Goal: Task Accomplishment & Management: Manage account settings

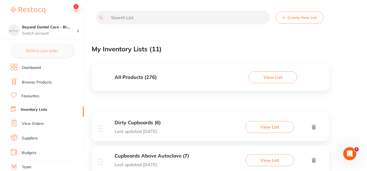
click at [274, 75] on button "View List" at bounding box center [272, 77] width 49 height 12
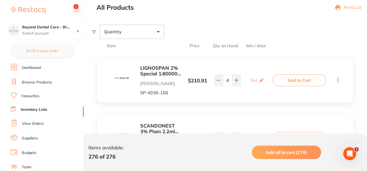
scroll to position [58, 0]
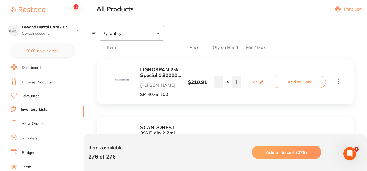
click at [229, 47] on span "Qty on Hand" at bounding box center [225, 47] width 26 height 5
click at [215, 47] on span "Qty on Hand" at bounding box center [225, 47] width 26 height 5
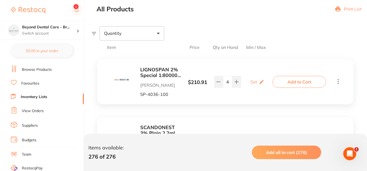
scroll to position [0, 0]
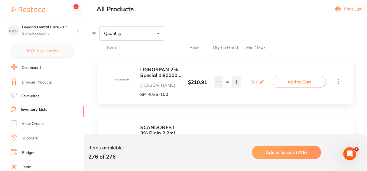
click at [33, 67] on link "Dashboard" at bounding box center [31, 67] width 19 height 5
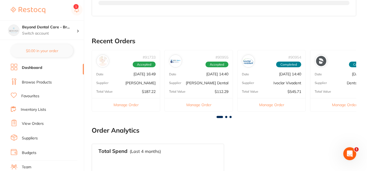
scroll to position [229, 0]
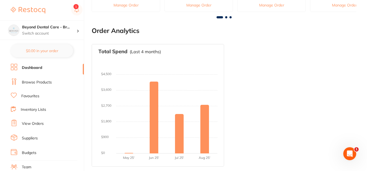
click at [26, 109] on link "Inventory Lists" at bounding box center [33, 109] width 25 height 5
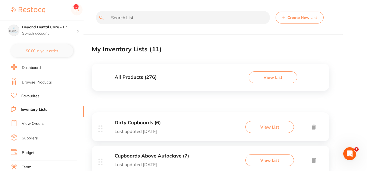
scroll to position [53, 0]
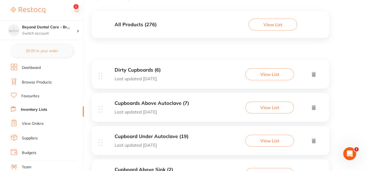
drag, startPoint x: 267, startPoint y: 25, endPoint x: 257, endPoint y: 17, distance: 12.8
click at [257, 17] on div "All Products ( 276 ) View List" at bounding box center [210, 24] width 237 height 27
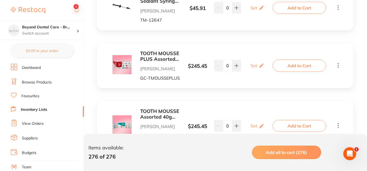
scroll to position [2903, 0]
click at [233, 67] on button at bounding box center [236, 66] width 9 height 12
type input "3"
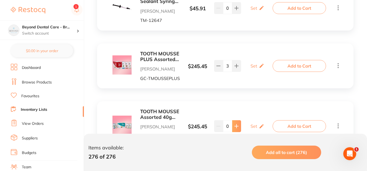
click at [236, 124] on icon at bounding box center [236, 126] width 4 height 4
type input "3"
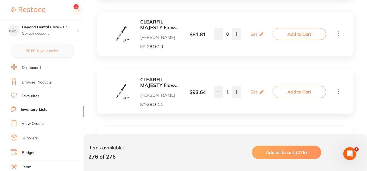
scroll to position [3285, 0]
click at [167, 86] on b "CLEARFIL MAJESTY Flow A2 Syringe 3.2g & 15 Needle tips" at bounding box center [160, 82] width 40 height 11
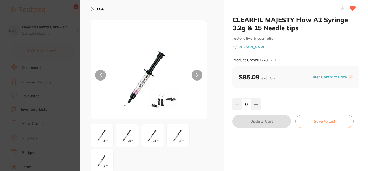
click at [68, 40] on section "CLEARFIL MAJESTY Flow A2 Syringe 3.2g & 15 Needle tips restorative & cosmetic b…" at bounding box center [184, 85] width 368 height 171
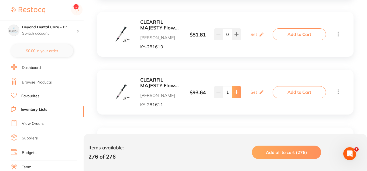
click at [235, 94] on icon at bounding box center [236, 92] width 4 height 4
type input "2"
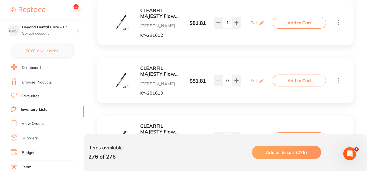
scroll to position [3239, 0]
click at [153, 13] on b "CLEARFIL MAJESTY Flow A3 Syringe 3.2g & 15 Needle tips" at bounding box center [160, 13] width 40 height 11
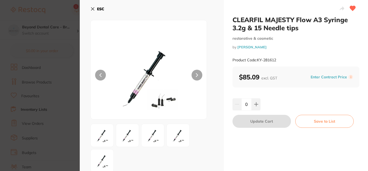
click at [49, 62] on section "CLEARFIL MAJESTY Flow A3 Syringe 3.2g & 15 Needle tips restorative & cosmetic b…" at bounding box center [184, 85] width 368 height 171
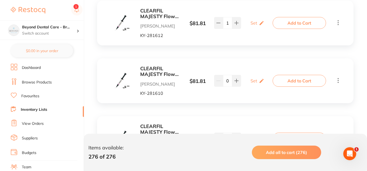
click at [212, 21] on div "$ 81.81" at bounding box center [198, 23] width 34 height 6
click at [215, 22] on button at bounding box center [218, 23] width 9 height 12
type input "0"
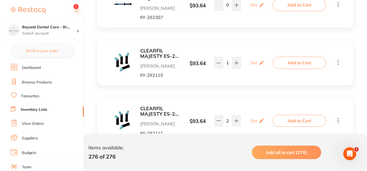
scroll to position [3430, 0]
click at [168, 51] on b "CLEARFIL MAJESTY ES-2 A1 Classic PLT Tip 0.25g x 20" at bounding box center [160, 53] width 40 height 11
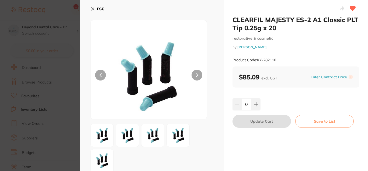
click at [47, 80] on section "CLEARFIL MAJESTY ES-2 A1 Classic PLT Tip 0.25g x 20 restorative & cosmetic by […" at bounding box center [184, 85] width 368 height 171
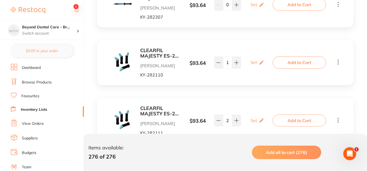
click at [150, 108] on b "CLEARFIL MAJESTY ES-2 A2 Classic PLT Tip 0.25g x 20" at bounding box center [160, 110] width 40 height 11
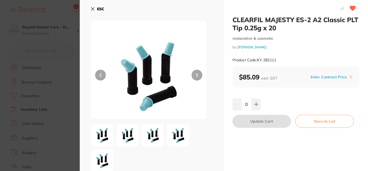
click at [55, 94] on section "CLEARFIL MAJESTY ES-2 A2 Classic PLT Tip 0.25g x 20 restorative & cosmetic by […" at bounding box center [184, 85] width 368 height 171
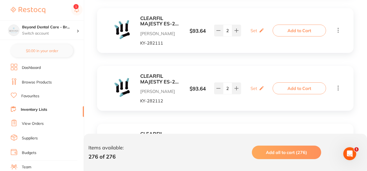
scroll to position [3520, 0]
click at [156, 77] on b "CLEARFIL MAJESTY ES-2 A3 Classic PLT Tip 0.25g x 20" at bounding box center [160, 78] width 40 height 11
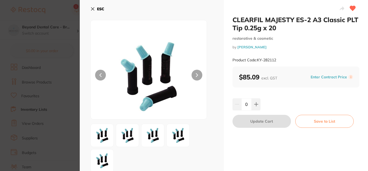
click at [42, 80] on section "CLEARFIL MAJESTY ES-2 A3 Classic PLT Tip 0.25g x 20 restorative & cosmetic by […" at bounding box center [184, 85] width 368 height 171
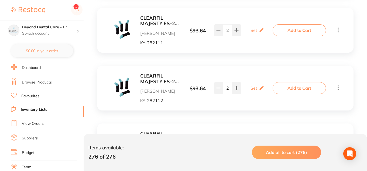
click at [210, 87] on div "$ 93.64" at bounding box center [198, 88] width 34 height 6
click at [215, 87] on button at bounding box center [218, 88] width 9 height 12
type input "1"
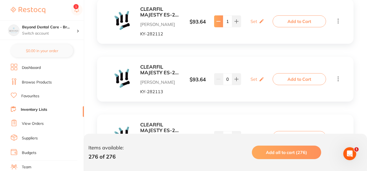
scroll to position [3587, 0]
click at [151, 65] on b "CLEARFIL MAJESTY ES-2 A3.5 Classic PLT Tip 0.25g x 20" at bounding box center [160, 69] width 40 height 11
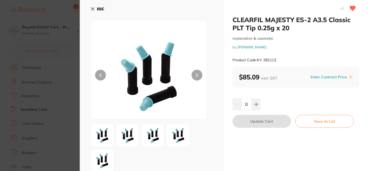
click at [46, 78] on section "CLEARFIL MAJESTY ES-2 A3.5 Classic PLT Tip 0.25g x 20 restorative & cosmetic by…" at bounding box center [184, 85] width 368 height 171
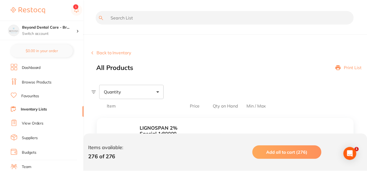
scroll to position [3587, 0]
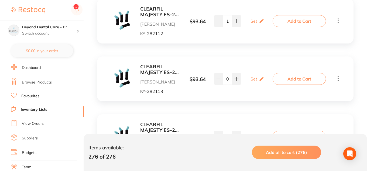
click at [156, 125] on b "CLEARFIL MAJESTY ES-2 B1 Classic PLT Tip 0.25g x 20" at bounding box center [160, 127] width 40 height 11
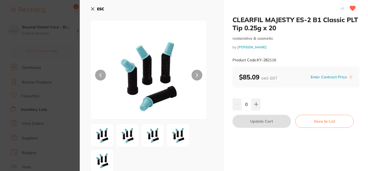
click at [44, 92] on section "CLEARFIL MAJESTY ES-2 B1 Classic PLT Tip 0.25g x 20 restorative & cosmetic by […" at bounding box center [184, 85] width 368 height 171
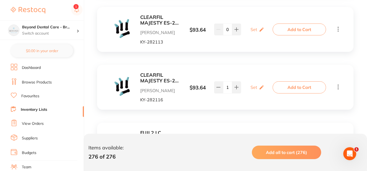
drag, startPoint x: 161, startPoint y: 74, endPoint x: 151, endPoint y: 83, distance: 13.0
click at [151, 83] on b "CLEARFIL MAJESTY ES-2 B1 Classic PLT Tip 0.25g x 20" at bounding box center [160, 77] width 40 height 11
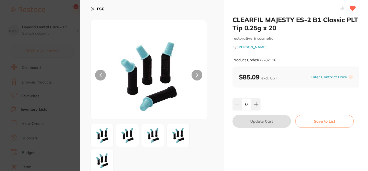
click at [47, 85] on section "CLEARFIL MAJESTY ES-2 B1 Classic PLT Tip 0.25g x 20 restorative & cosmetic by […" at bounding box center [184, 85] width 368 height 171
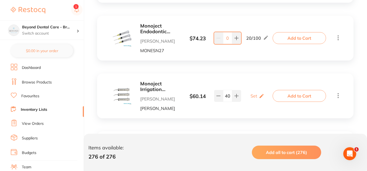
scroll to position [6393, 0]
click at [234, 37] on icon at bounding box center [236, 38] width 4 height 4
type input "1"
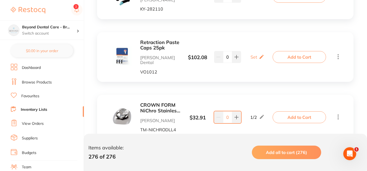
scroll to position [7641, 0]
click at [236, 55] on icon at bounding box center [236, 57] width 4 height 4
type input "1"
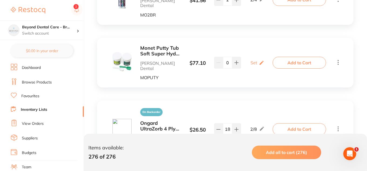
scroll to position [7814, 0]
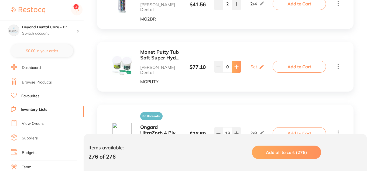
click at [238, 64] on icon at bounding box center [236, 66] width 4 height 4
type input "1"
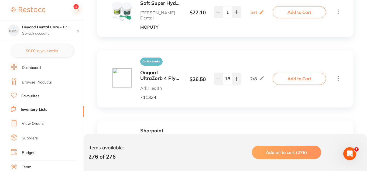
scroll to position [7870, 0]
